Goal: Information Seeking & Learning: Find specific fact

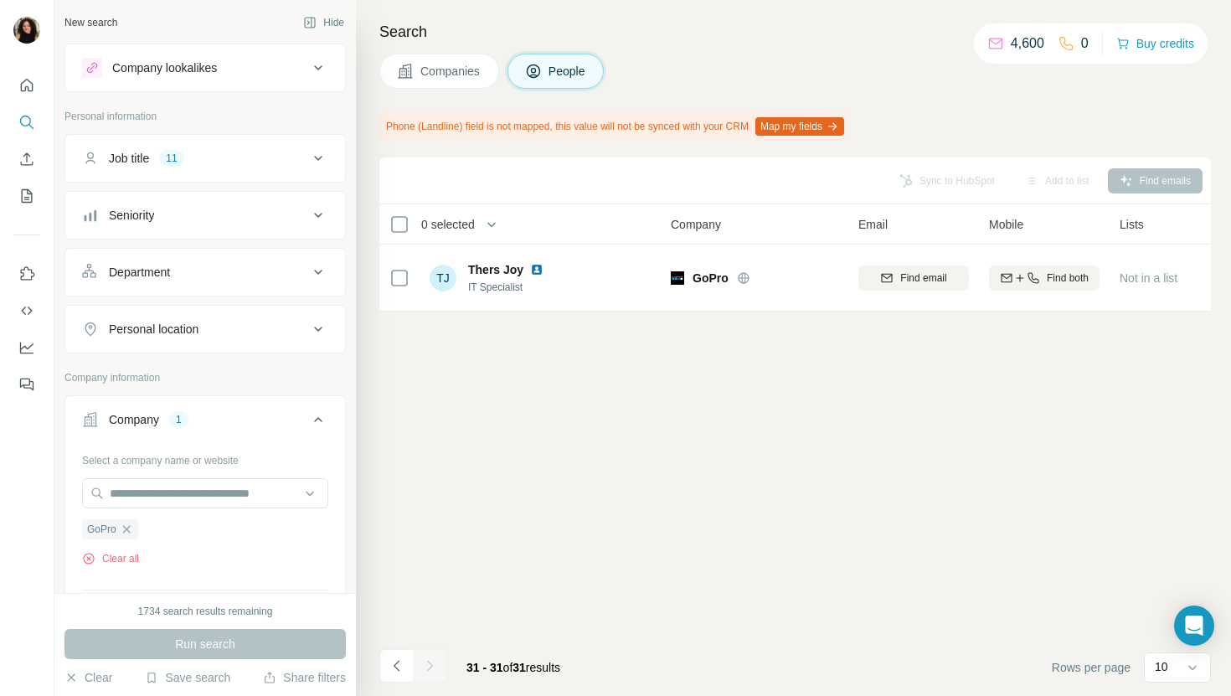
click at [438, 65] on span "Companies" at bounding box center [450, 71] width 61 height 17
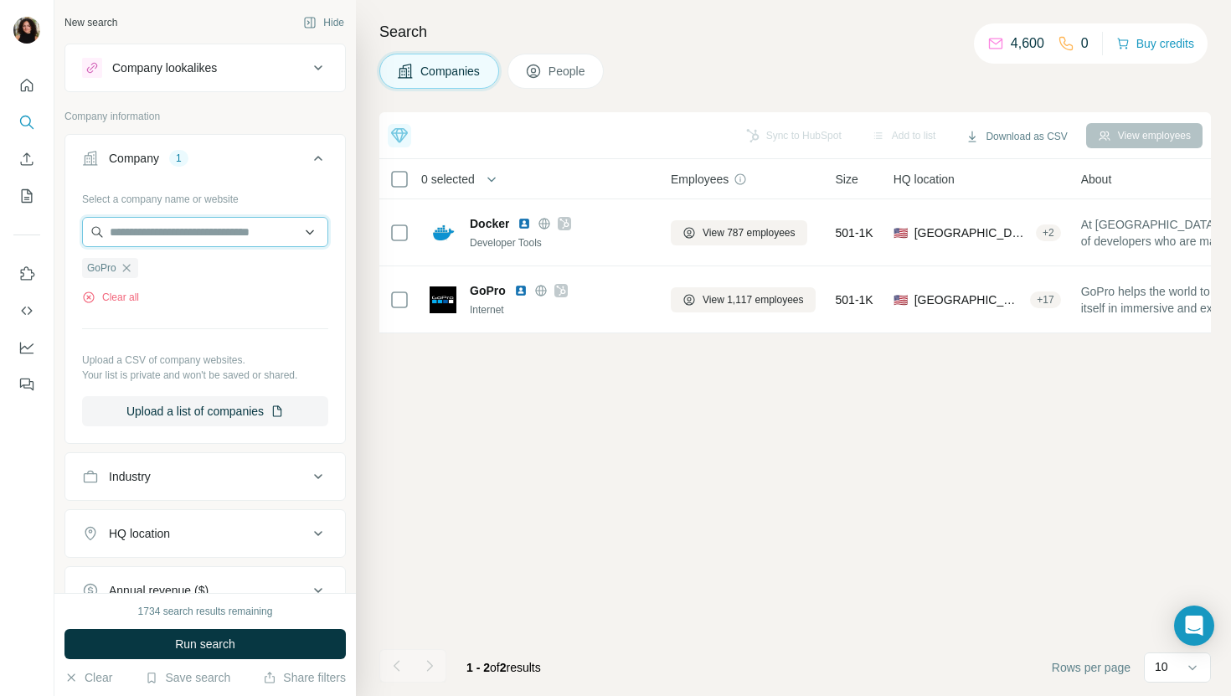
click at [214, 230] on input "text" at bounding box center [205, 232] width 246 height 30
paste input "**********"
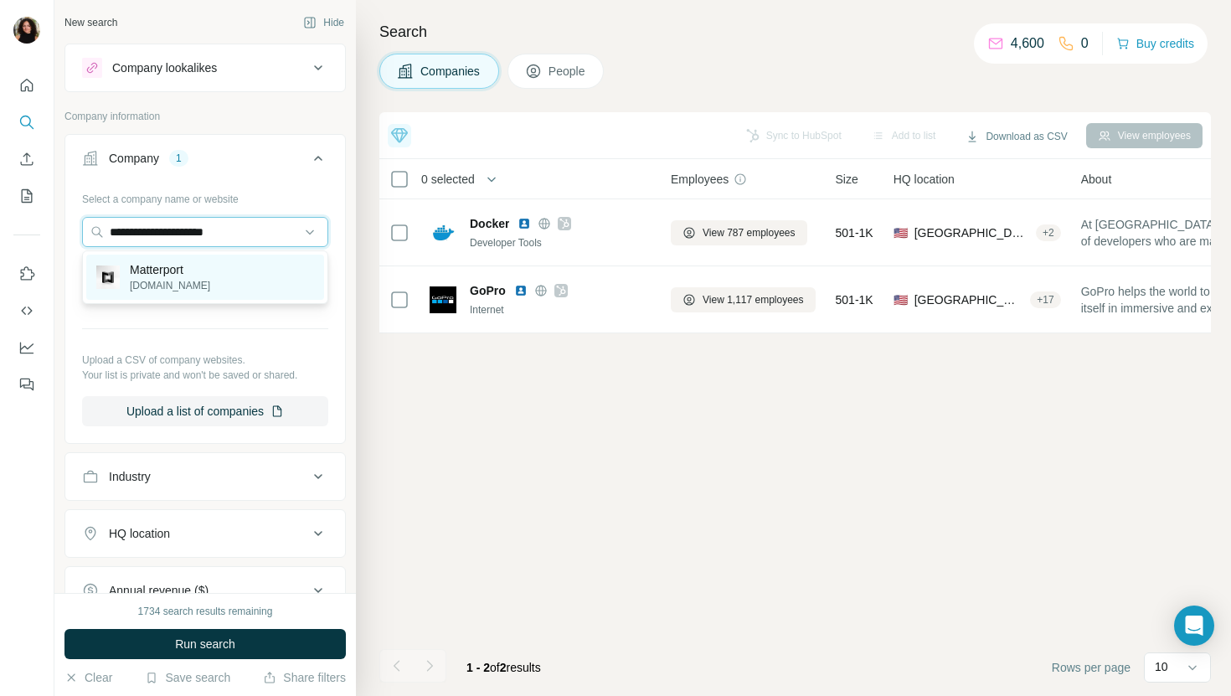
type input "**********"
click at [268, 285] on div "Matterport matterport.com" at bounding box center [205, 276] width 238 height 45
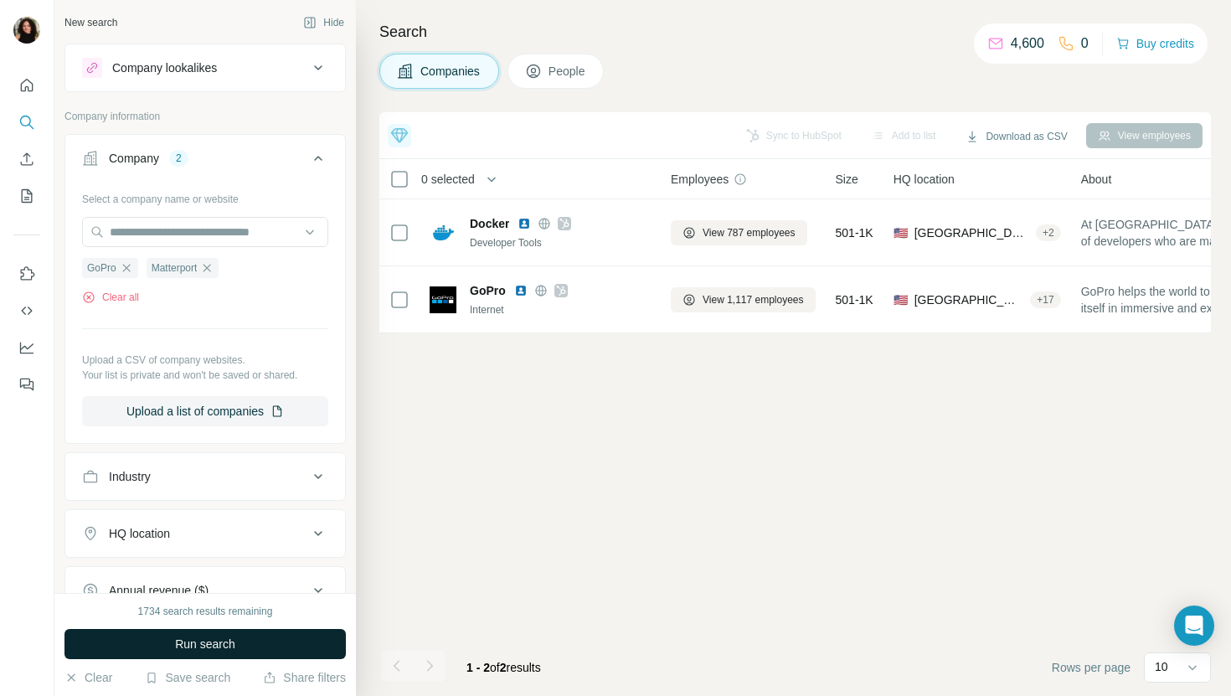
click at [181, 640] on span "Run search" at bounding box center [205, 643] width 60 height 17
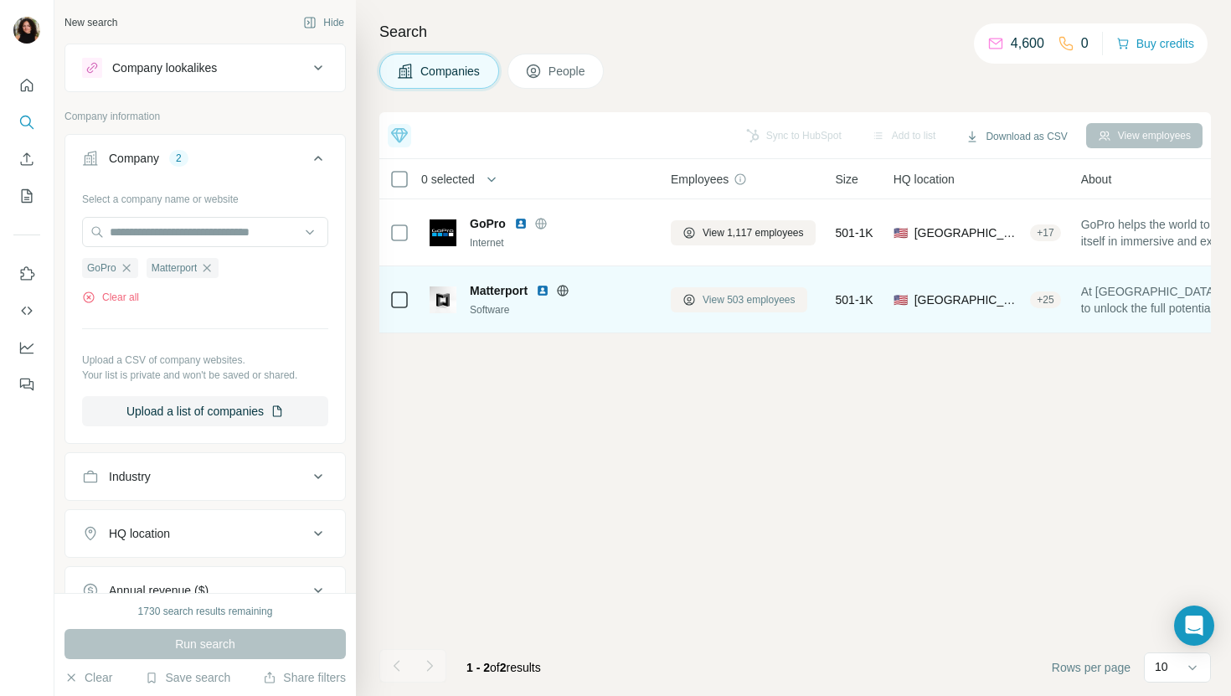
click at [738, 298] on span "View 503 employees" at bounding box center [748, 299] width 93 height 15
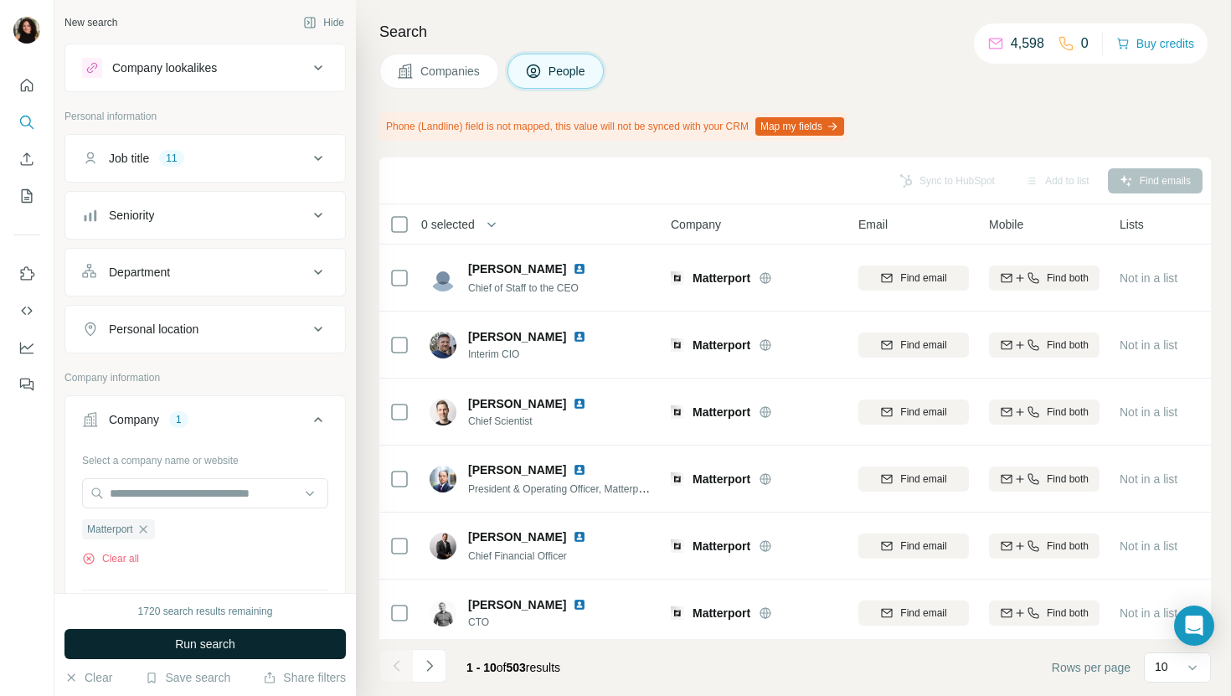
click at [263, 640] on button "Run search" at bounding box center [204, 644] width 281 height 30
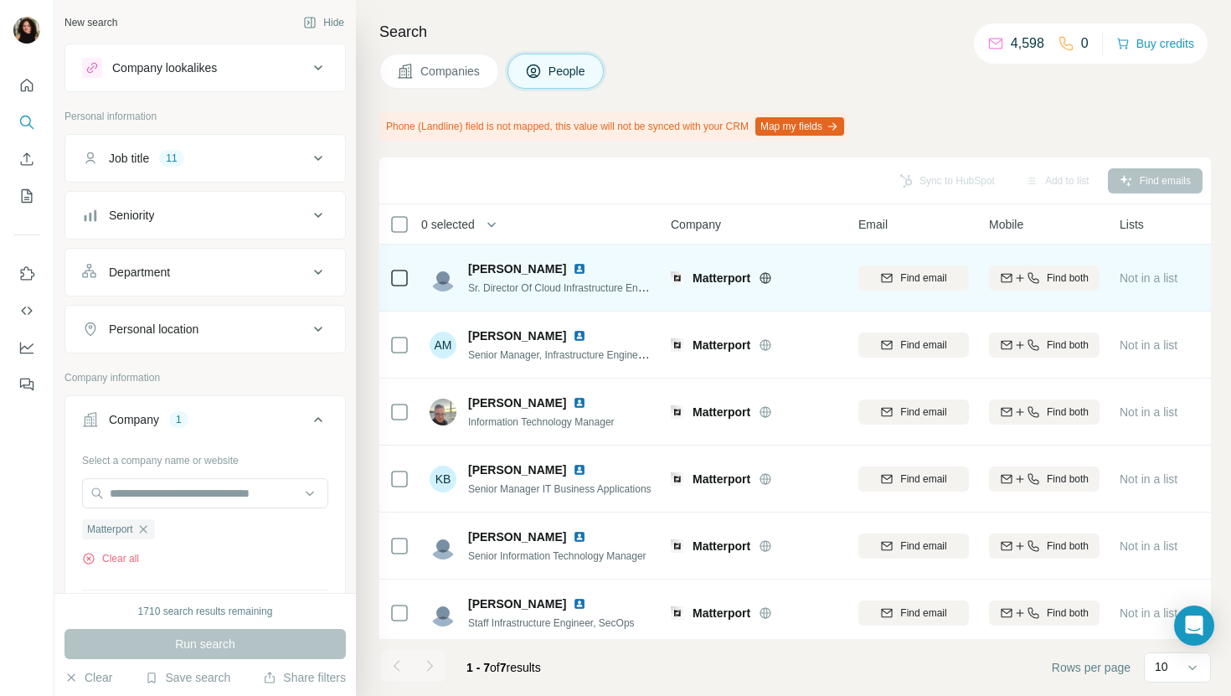
click at [573, 266] on img at bounding box center [579, 268] width 13 height 13
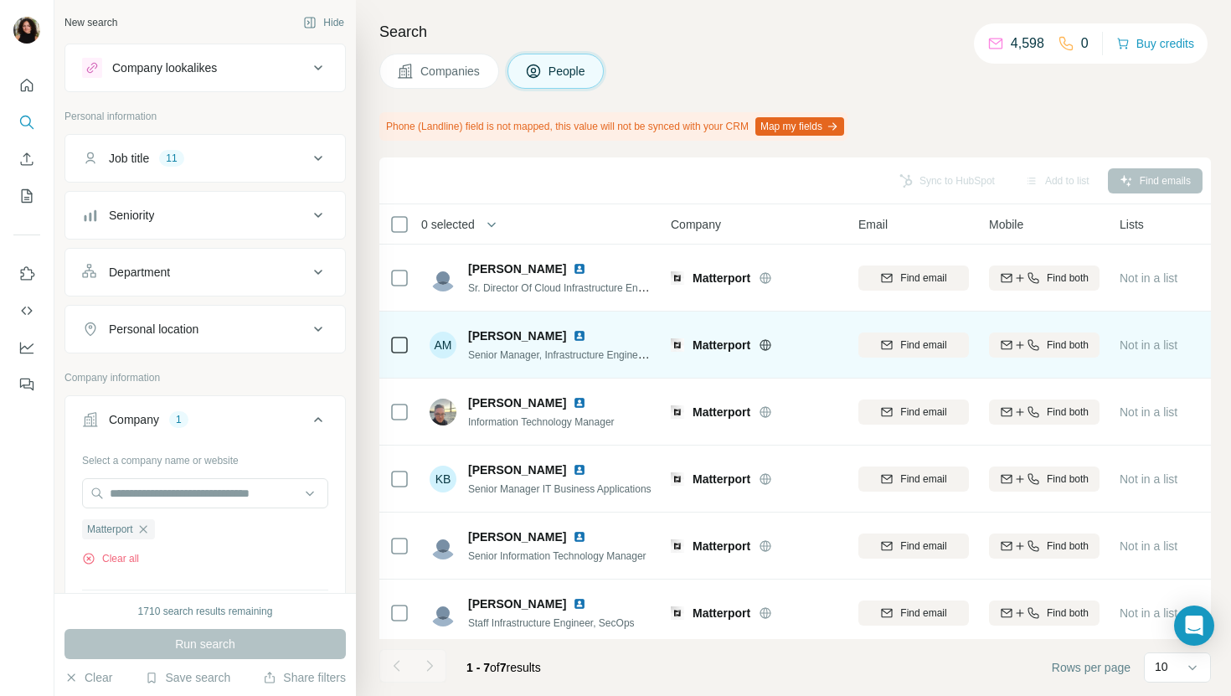
click at [573, 334] on img at bounding box center [579, 335] width 13 height 13
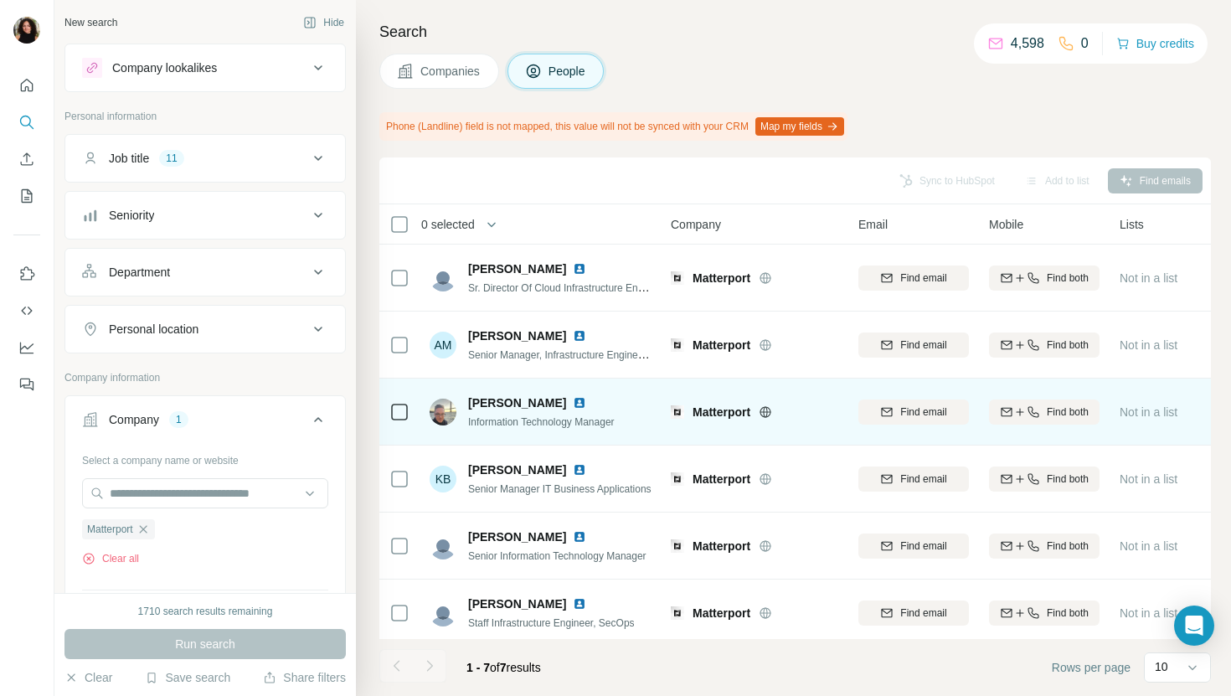
click at [573, 406] on img at bounding box center [579, 402] width 13 height 13
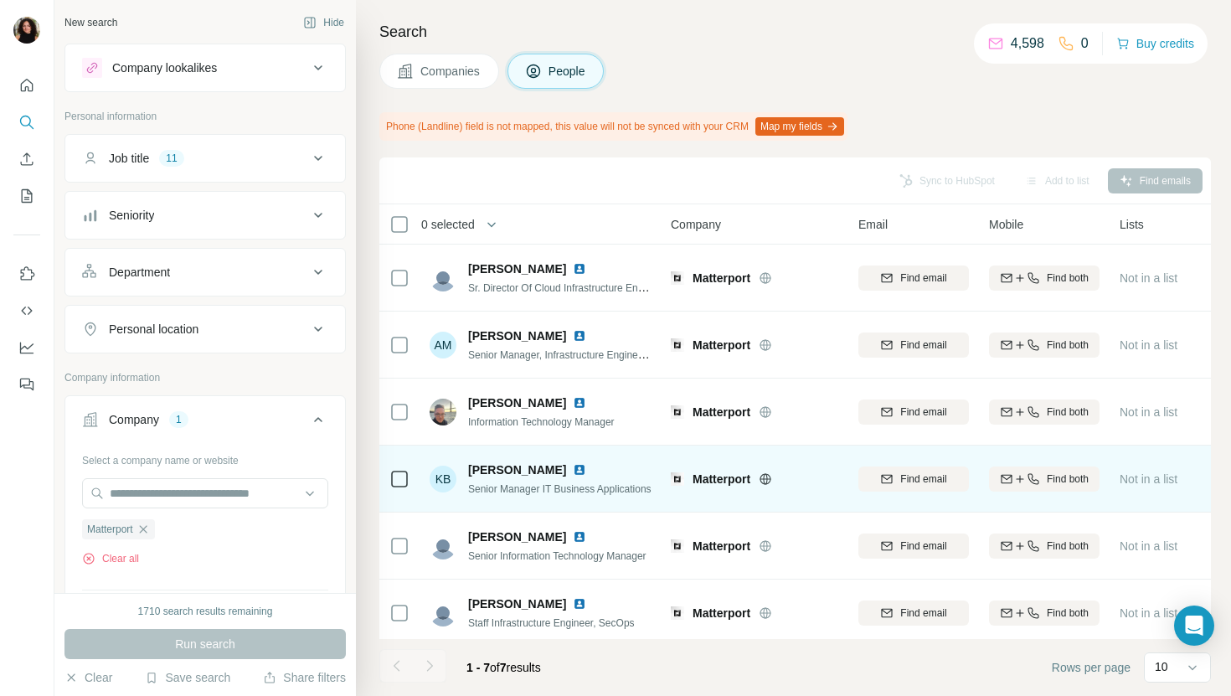
click at [573, 465] on img at bounding box center [579, 469] width 13 height 13
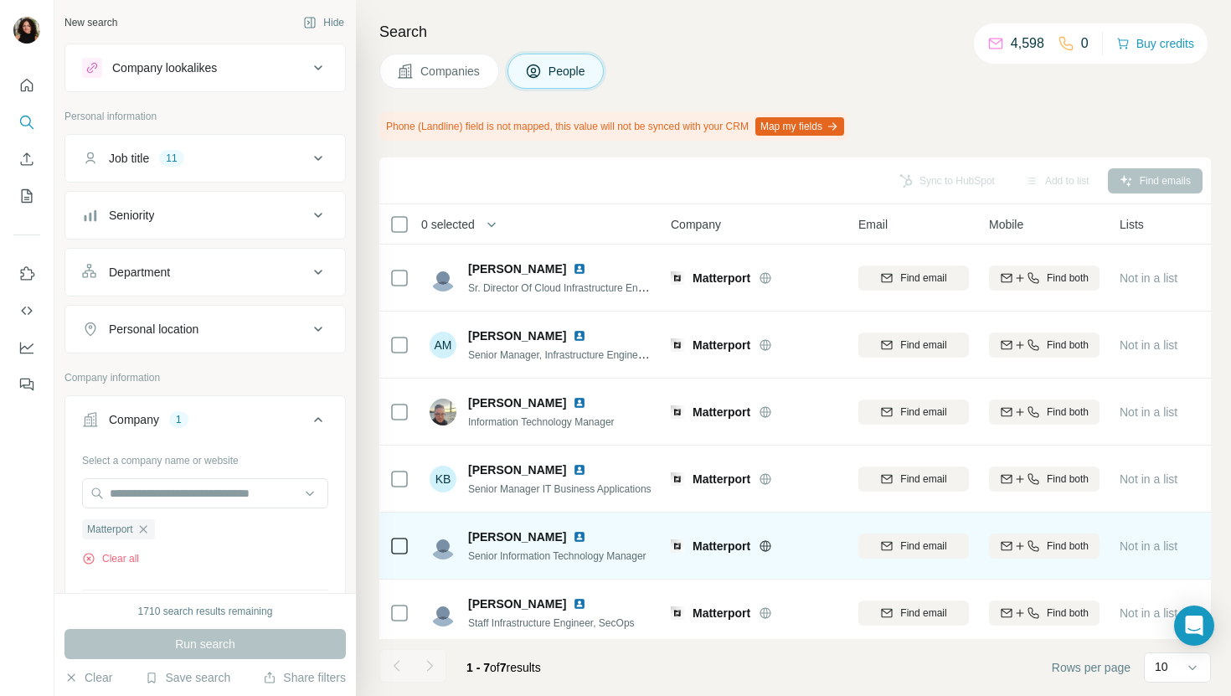
click at [573, 535] on img at bounding box center [579, 536] width 13 height 13
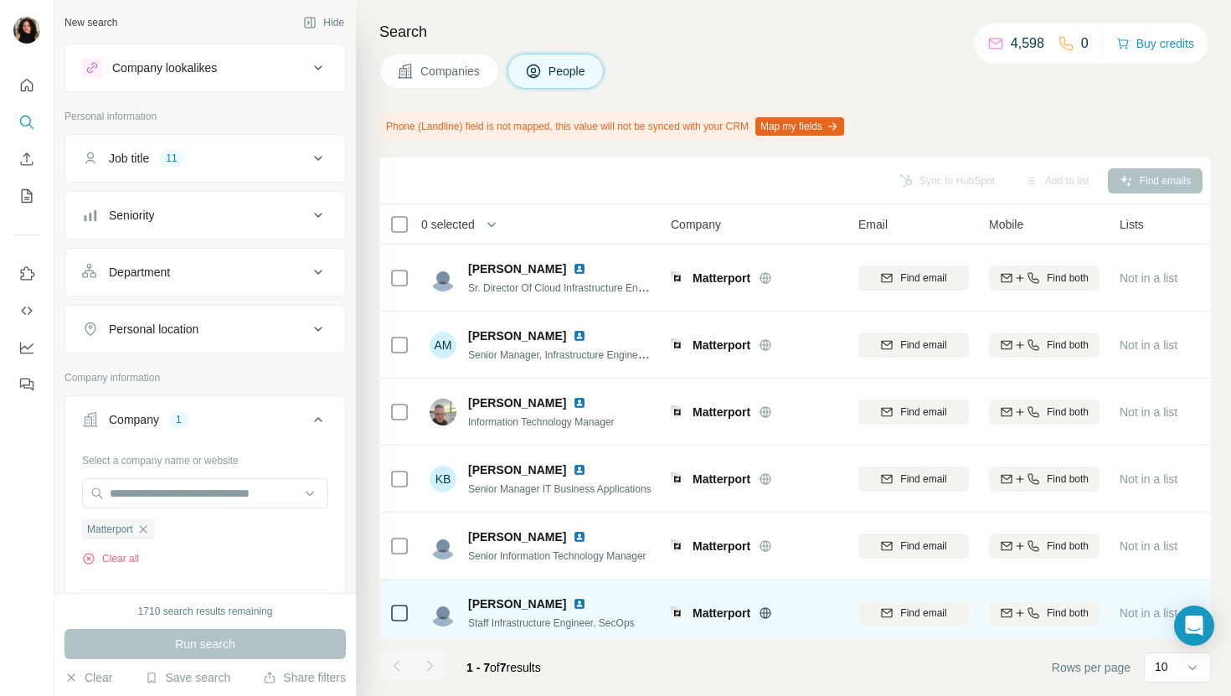
click at [573, 601] on img at bounding box center [579, 603] width 13 height 13
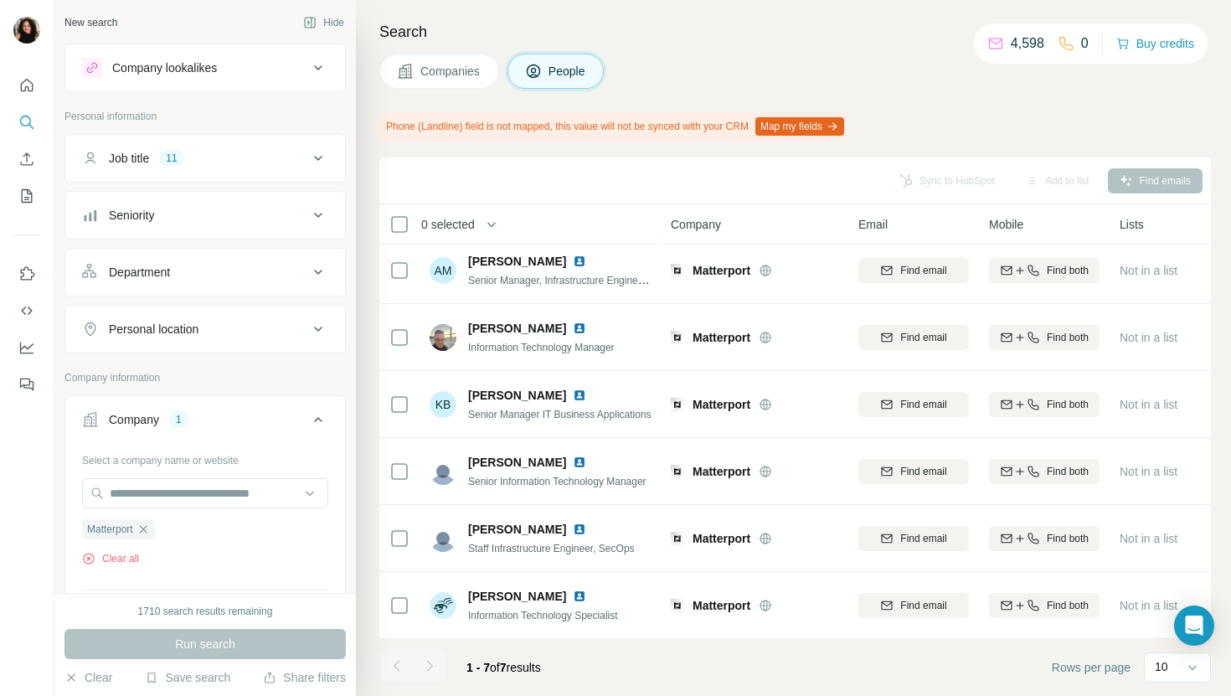
click at [428, 86] on button "Companies" at bounding box center [439, 71] width 120 height 35
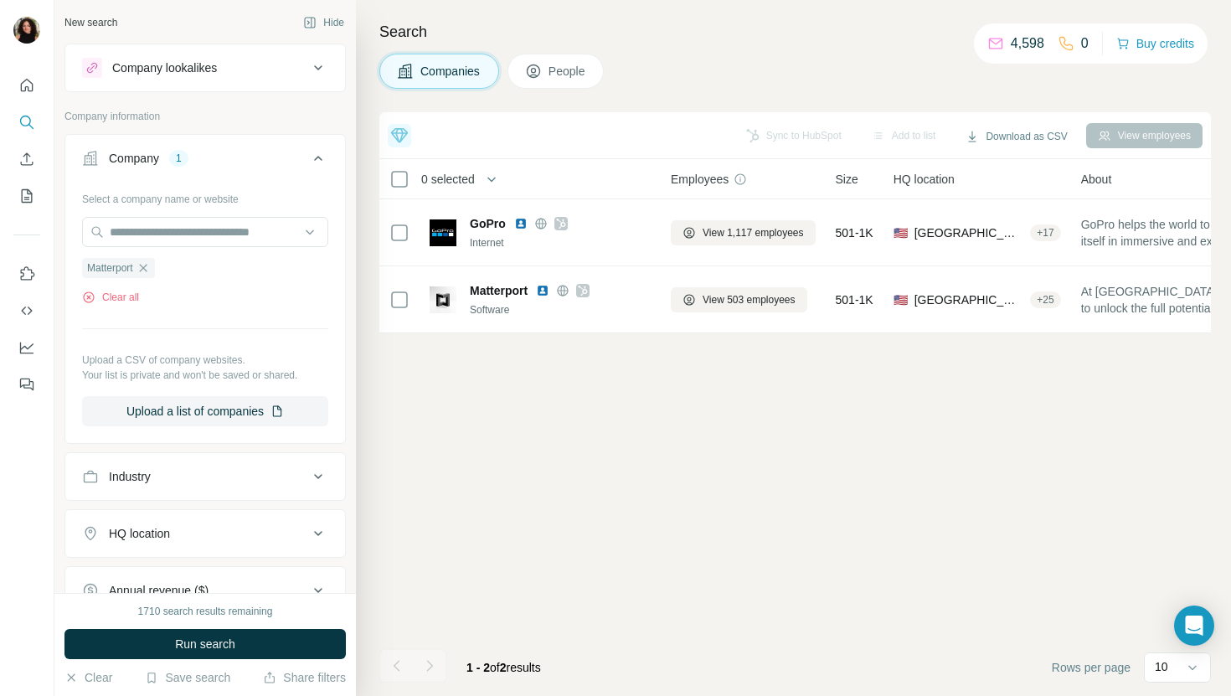
scroll to position [0, 0]
click at [225, 231] on input "text" at bounding box center [205, 232] width 246 height 30
paste input "**********"
type input "**********"
click at [242, 286] on div "GoGuardian goguardian.com" at bounding box center [205, 276] width 238 height 45
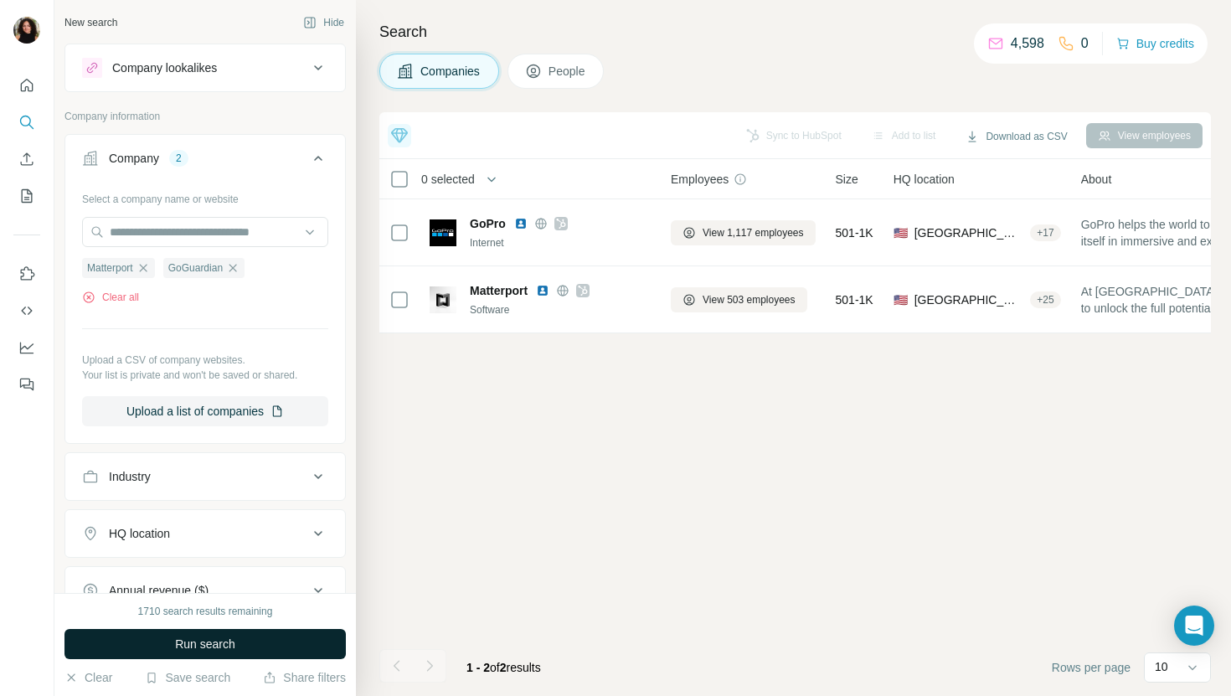
click at [206, 635] on span "Run search" at bounding box center [205, 643] width 60 height 17
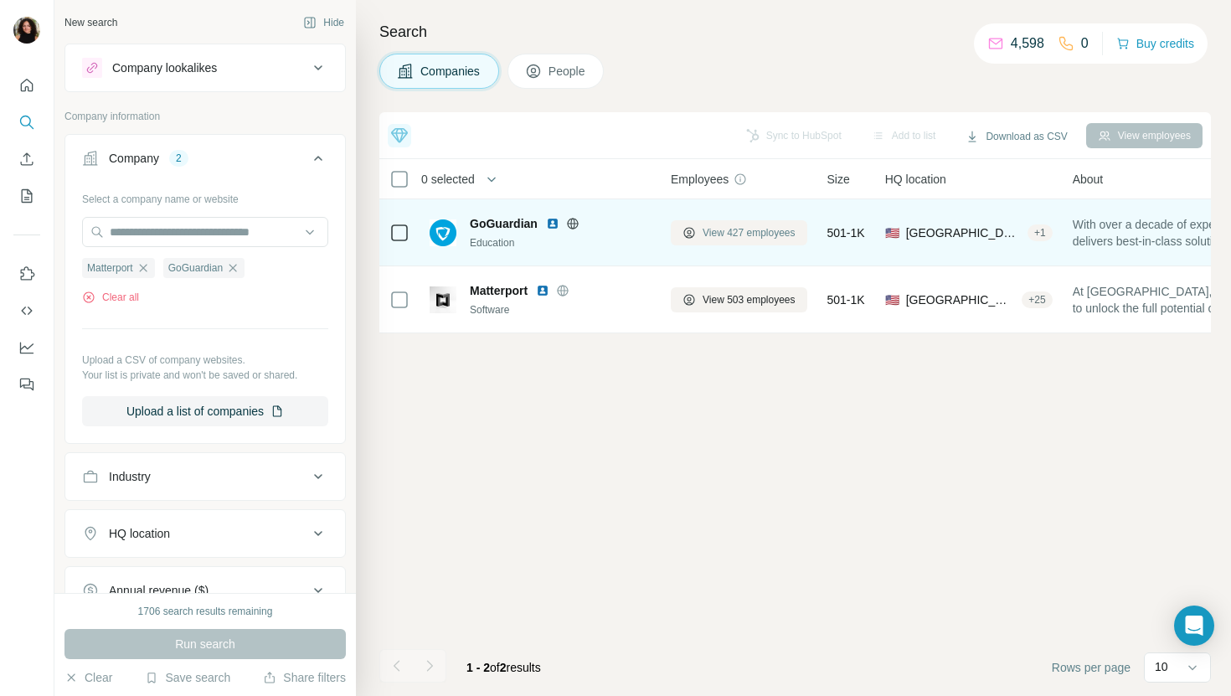
click at [751, 233] on span "View 427 employees" at bounding box center [748, 232] width 93 height 15
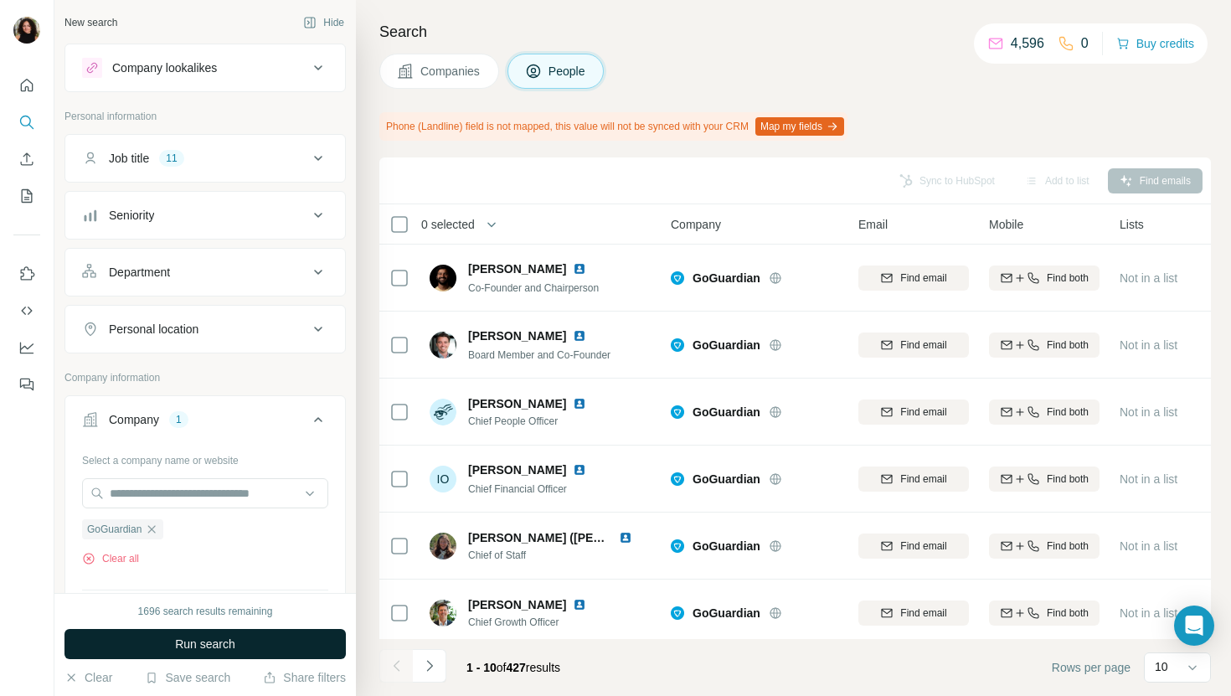
click at [277, 635] on button "Run search" at bounding box center [204, 644] width 281 height 30
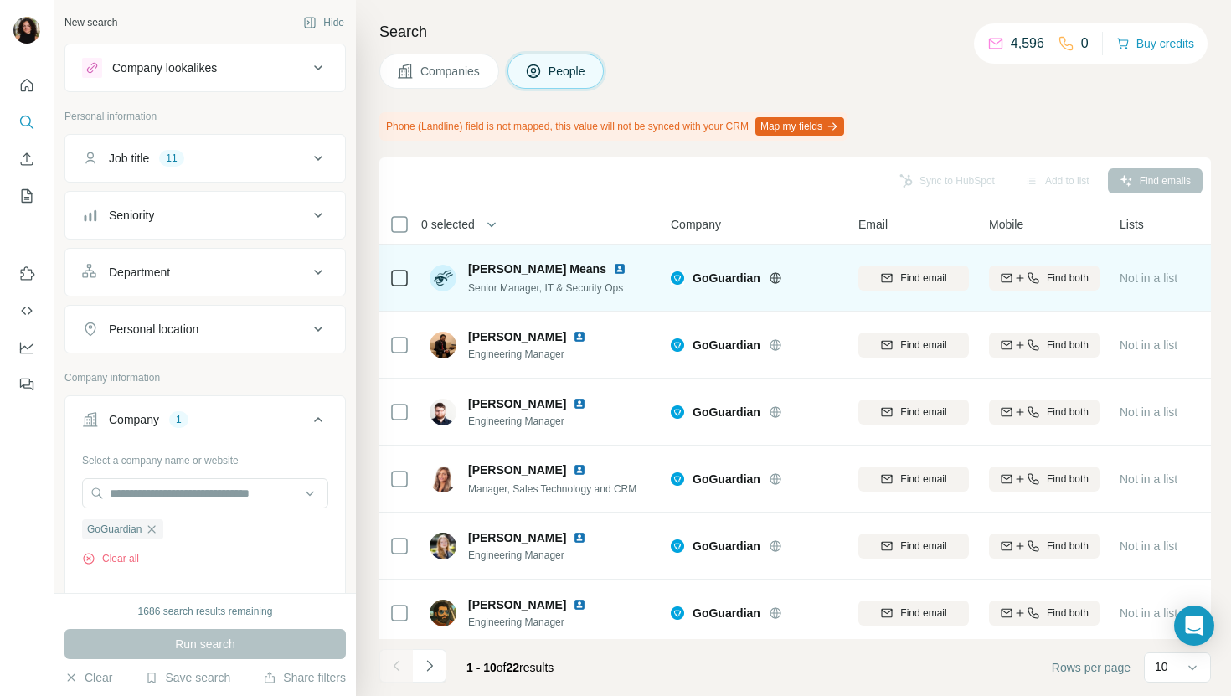
click at [613, 265] on img at bounding box center [619, 268] width 13 height 13
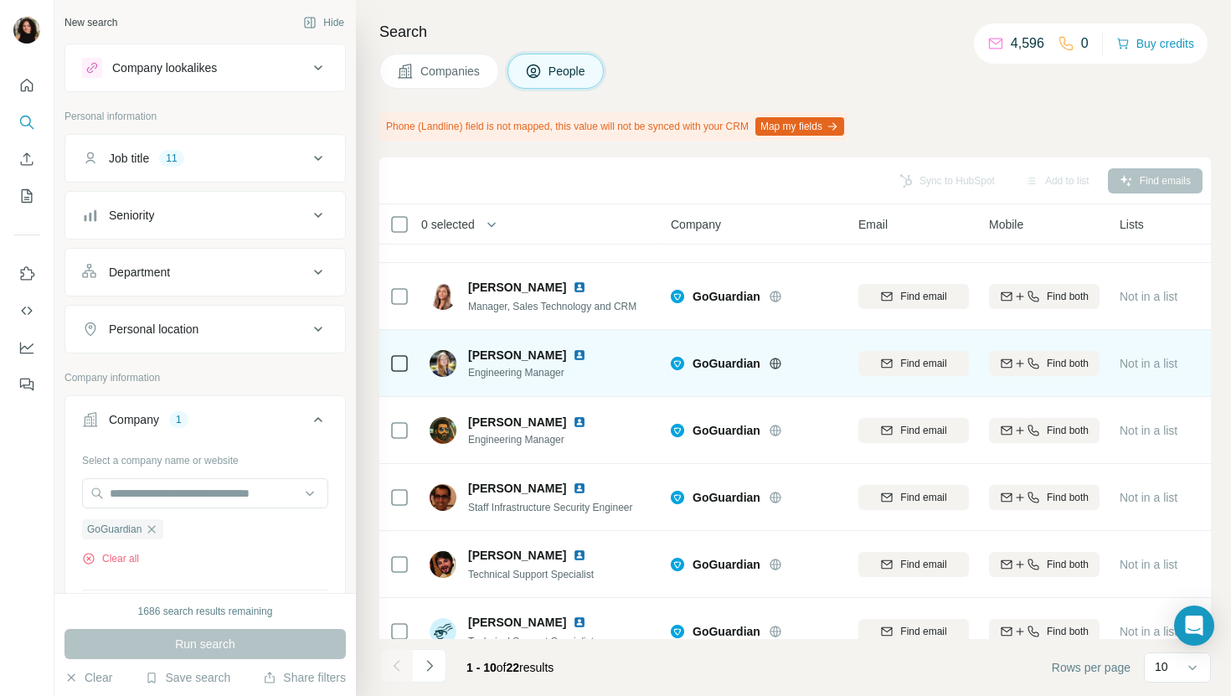
scroll to position [275, 0]
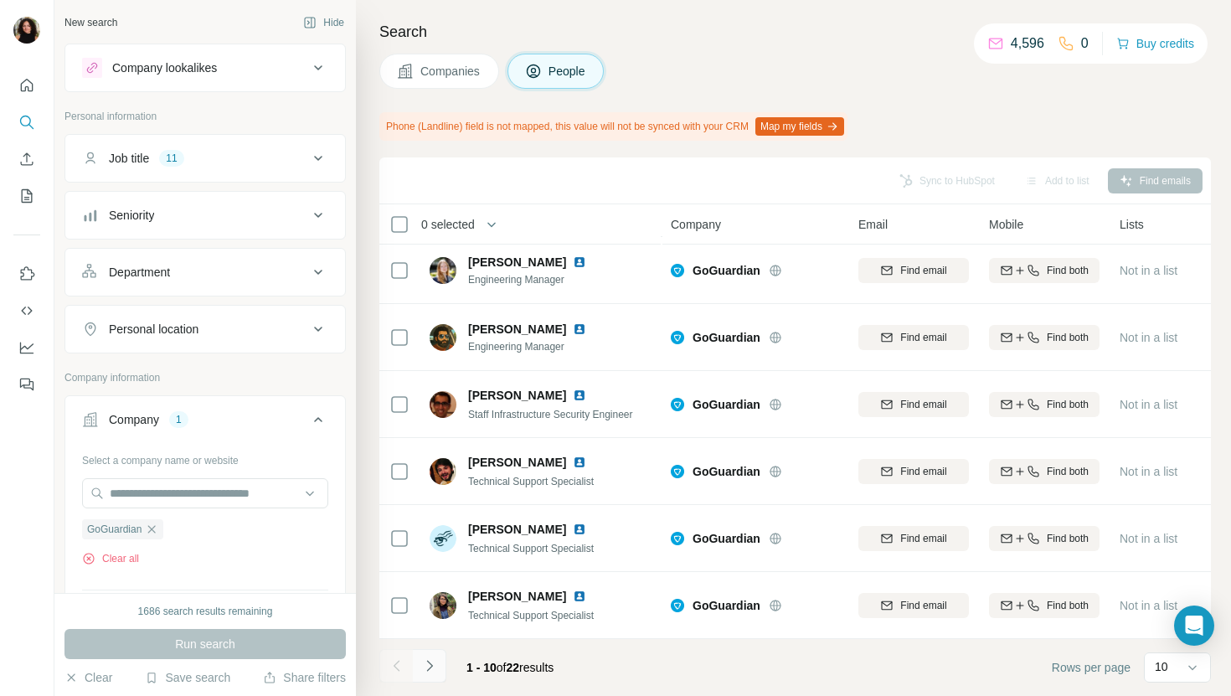
click at [419, 674] on button "Navigate to next page" at bounding box center [429, 665] width 33 height 33
click at [428, 664] on icon "Navigate to next page" at bounding box center [429, 665] width 17 height 17
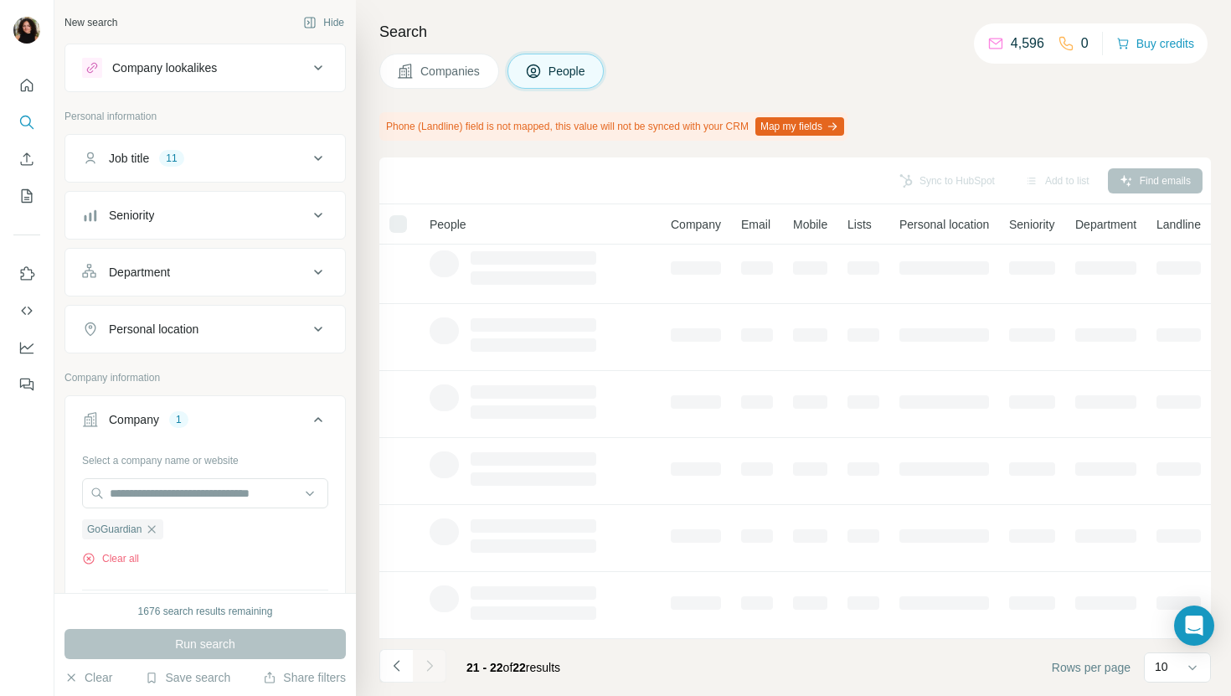
scroll to position [0, 0]
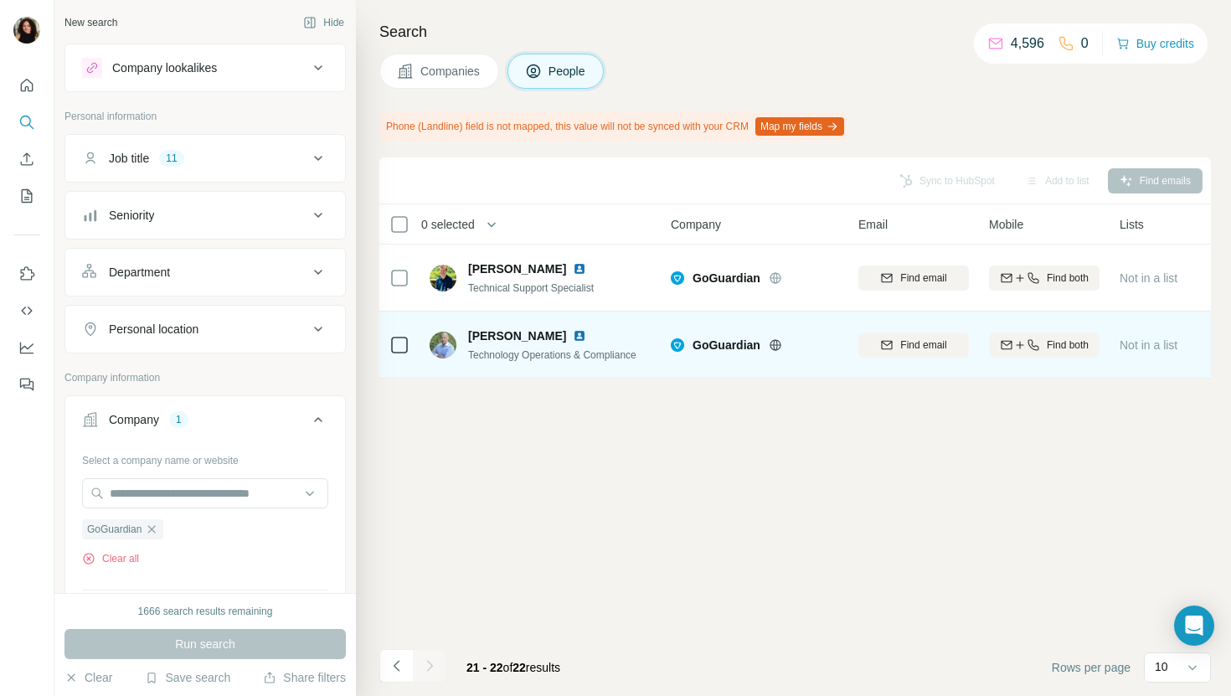
click at [573, 329] on img at bounding box center [579, 335] width 13 height 13
